Goal: Task Accomplishment & Management: Manage account settings

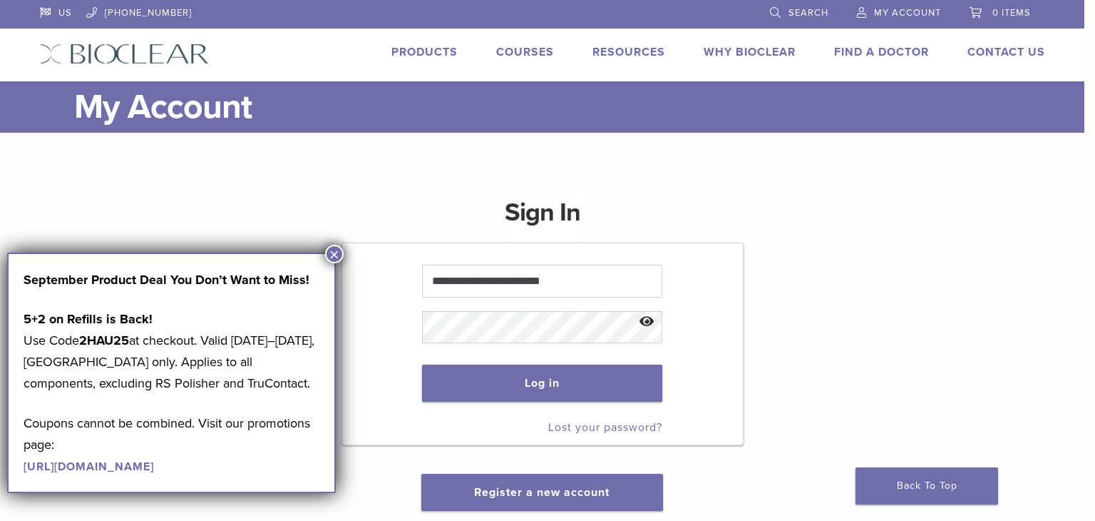
click at [329, 252] on button "×" at bounding box center [334, 254] width 19 height 19
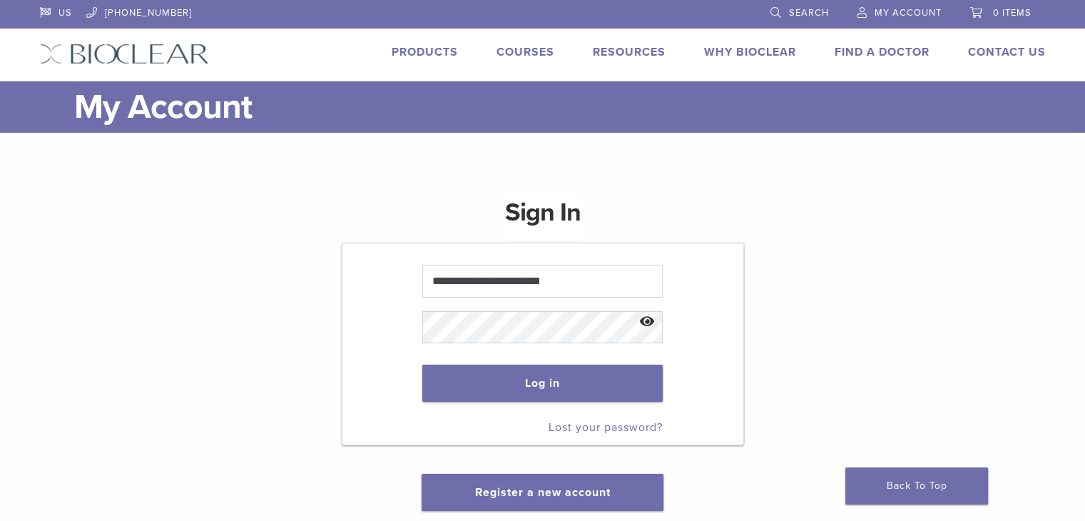
click at [889, 11] on span "My Account" at bounding box center [907, 12] width 67 height 11
click at [904, 6] on link "My Account" at bounding box center [899, 10] width 84 height 21
click at [560, 374] on button "Log in" at bounding box center [542, 382] width 240 height 37
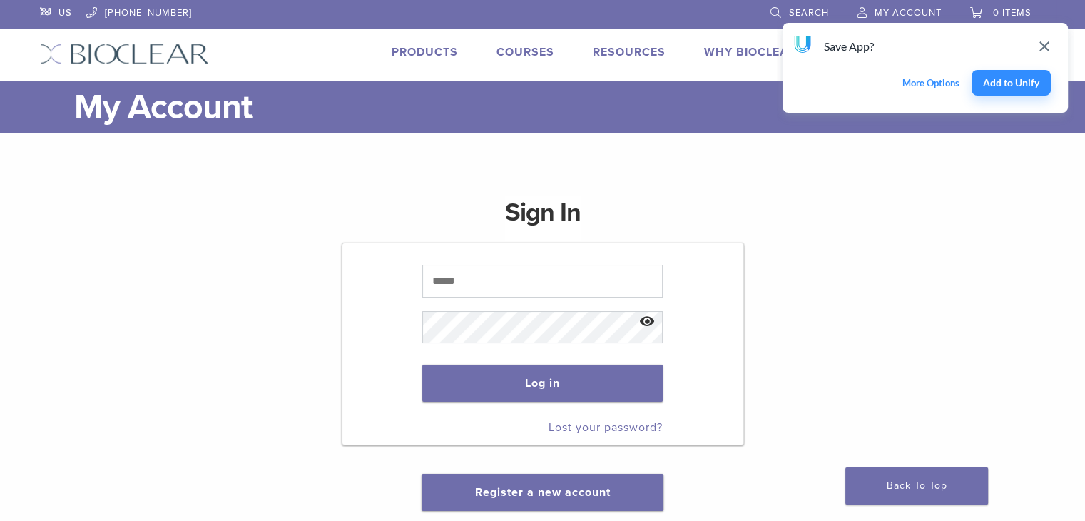
click at [1050, 47] on icon "Close Unify notification" at bounding box center [1044, 46] width 17 height 17
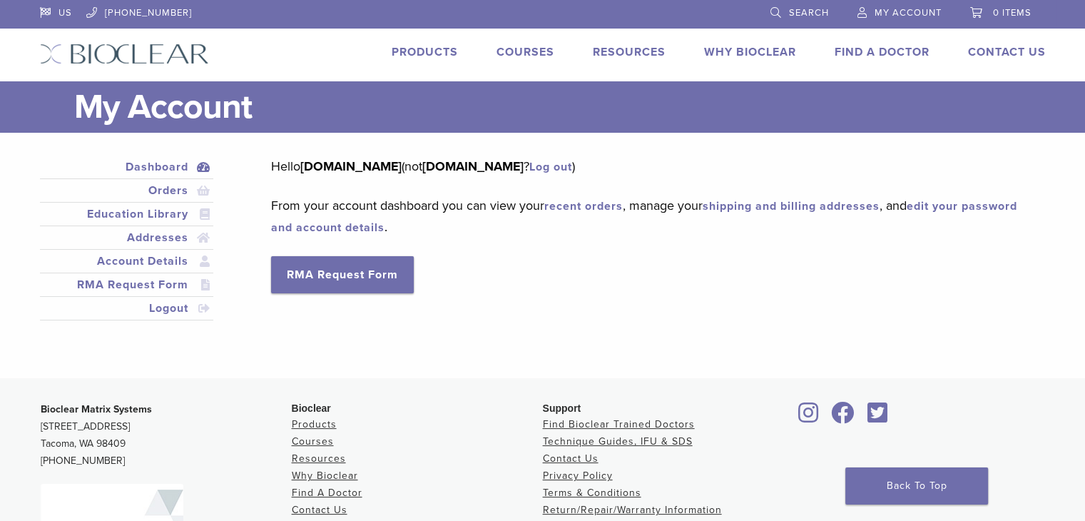
click at [897, 9] on span "My Account" at bounding box center [907, 12] width 67 height 11
